Goal: Navigation & Orientation: Go to known website

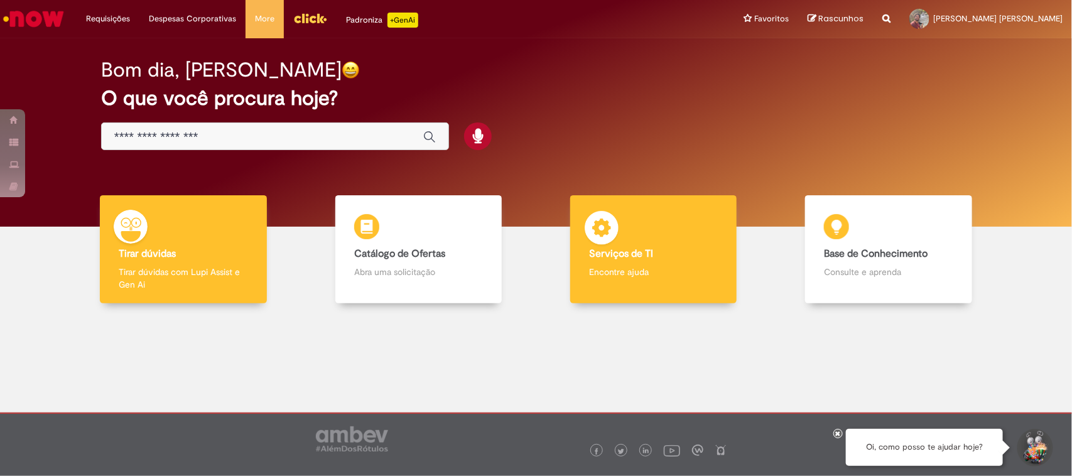
click at [623, 218] on div "Serviços de TI Serviços de TI Encontre ajuda" at bounding box center [653, 249] width 166 height 109
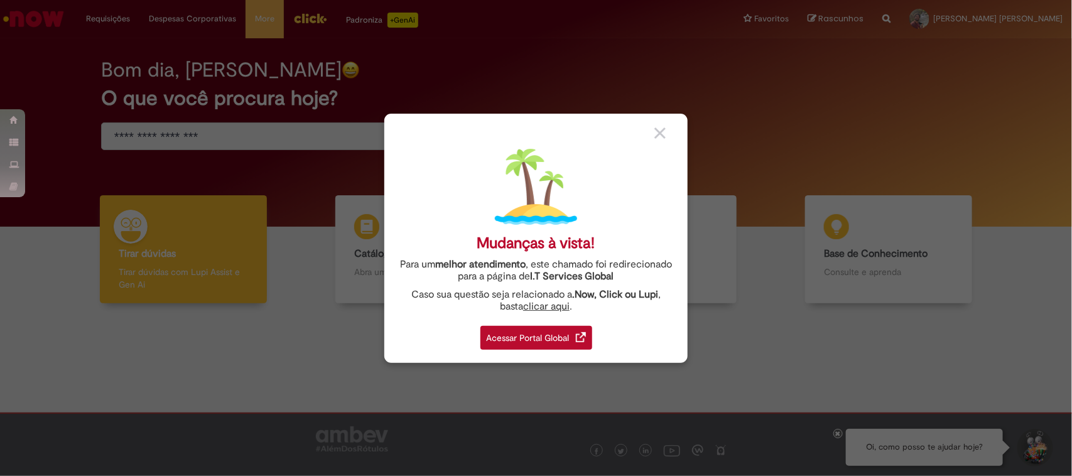
click at [553, 328] on div "Acessar Portal Global" at bounding box center [536, 338] width 112 height 24
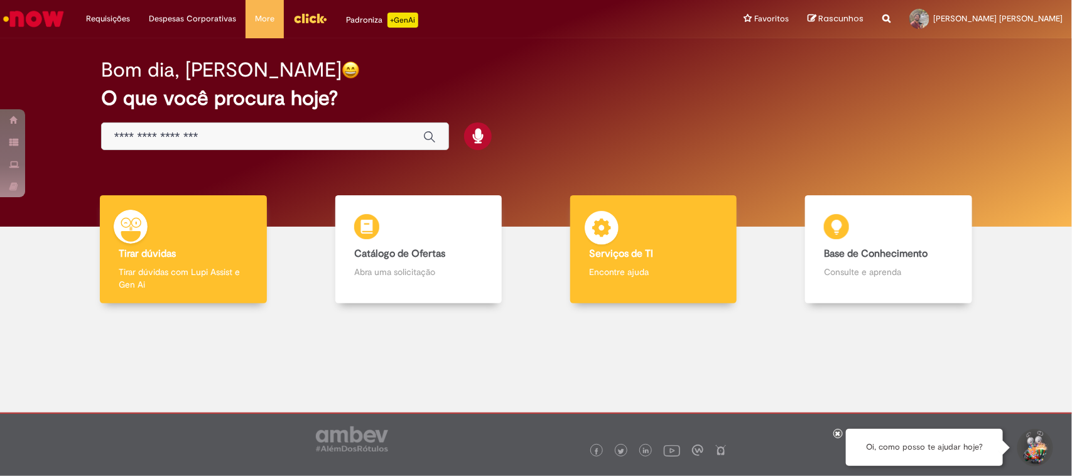
click at [629, 227] on div "Serviços de TI Serviços de TI Encontre ajuda" at bounding box center [653, 249] width 166 height 109
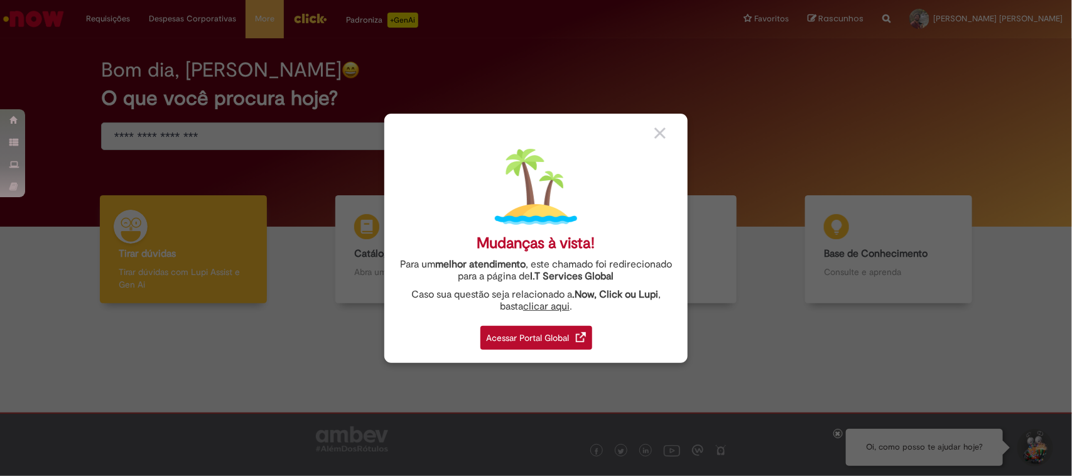
click at [534, 337] on div "Acessar Portal Global" at bounding box center [536, 338] width 112 height 24
